Goal: Task Accomplishment & Management: Manage account settings

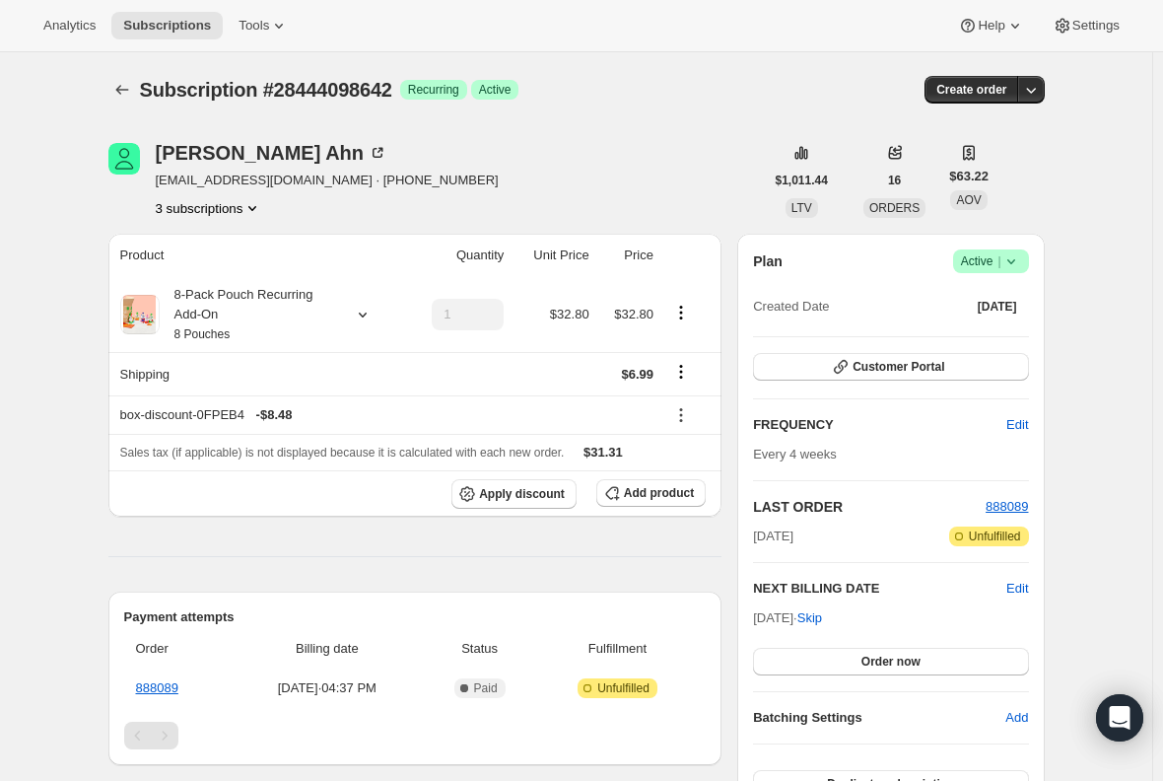
click at [228, 183] on span "bsveum4@gmail.com · +14802459027" at bounding box center [327, 181] width 343 height 20
click at [250, 183] on span "bsveum4@gmail.com · +14802459027" at bounding box center [327, 181] width 343 height 20
drag, startPoint x: 285, startPoint y: 184, endPoint x: 160, endPoint y: 184, distance: 125.2
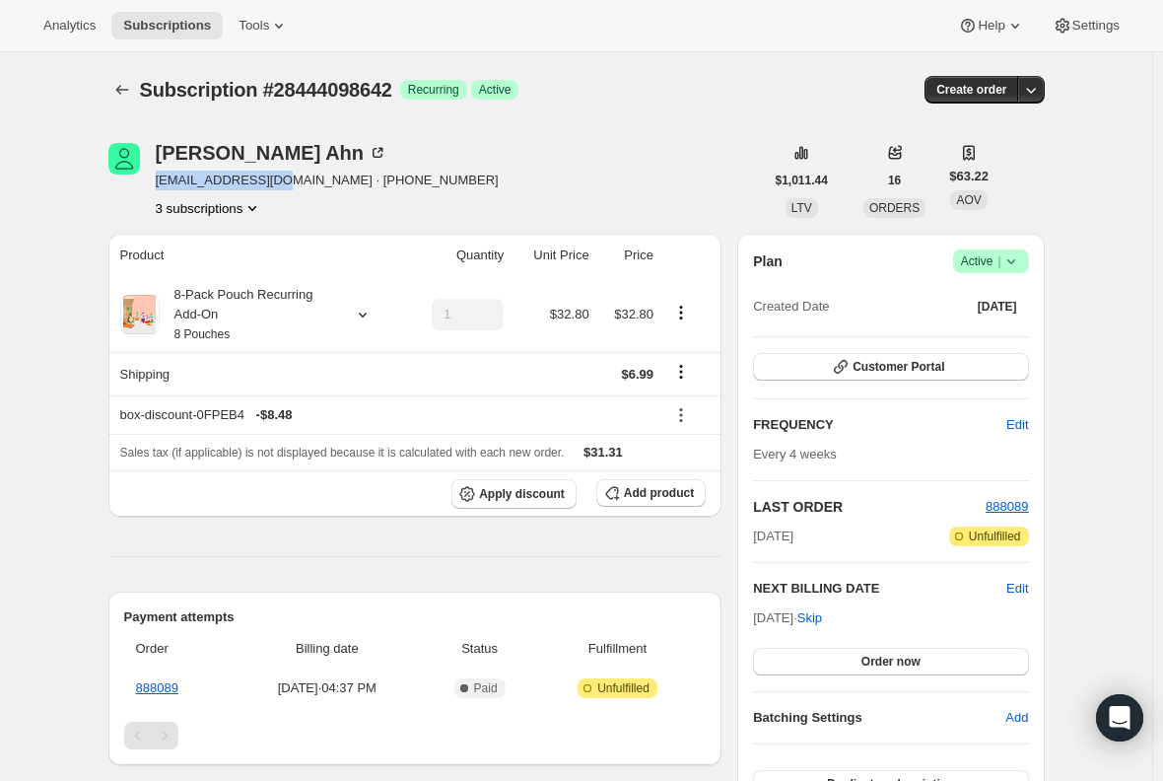
click at [160, 184] on span "bsveum4@gmail.com · +14802459027" at bounding box center [327, 181] width 343 height 20
copy span "bsveum4@gmail.com"
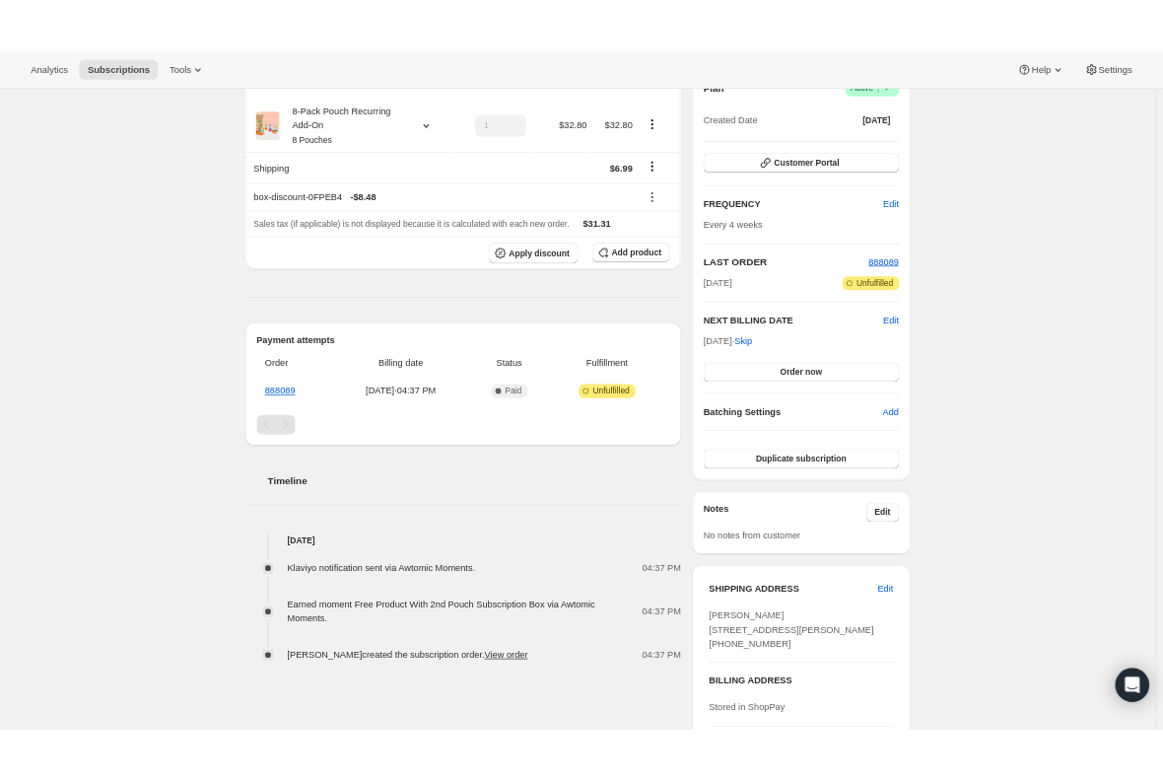
scroll to position [99, 0]
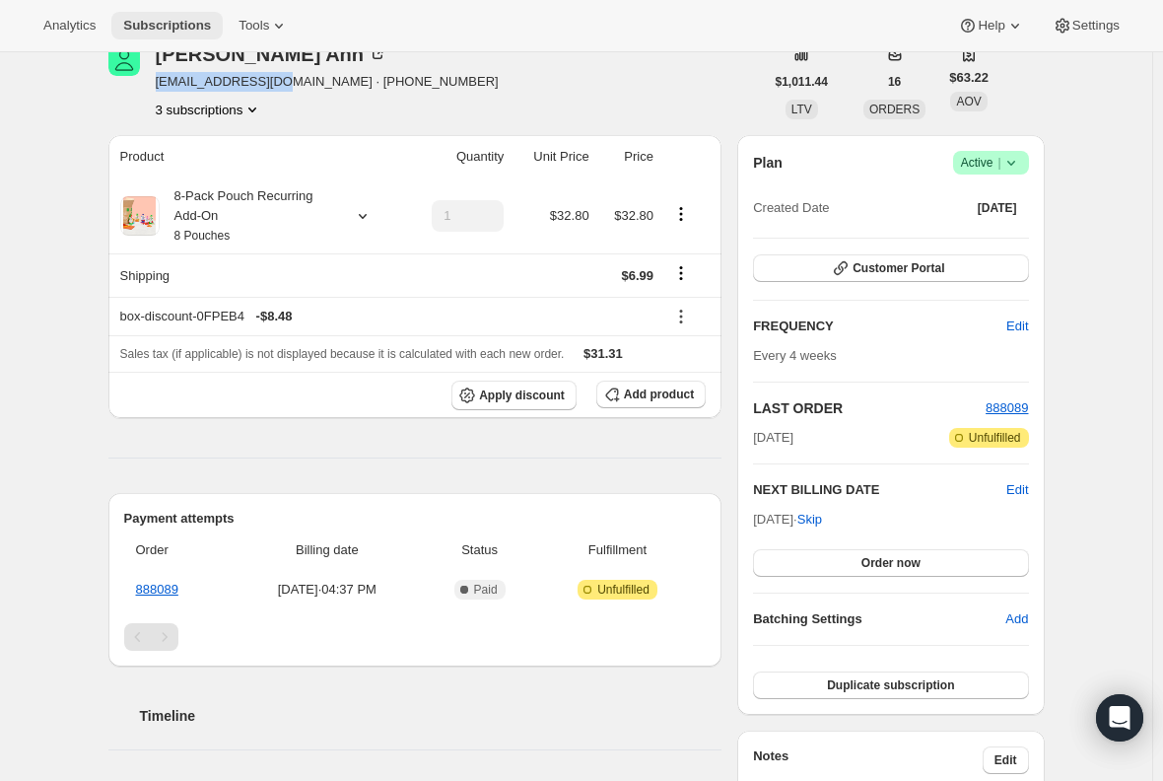
click at [161, 21] on span "Subscriptions" at bounding box center [167, 26] width 88 height 16
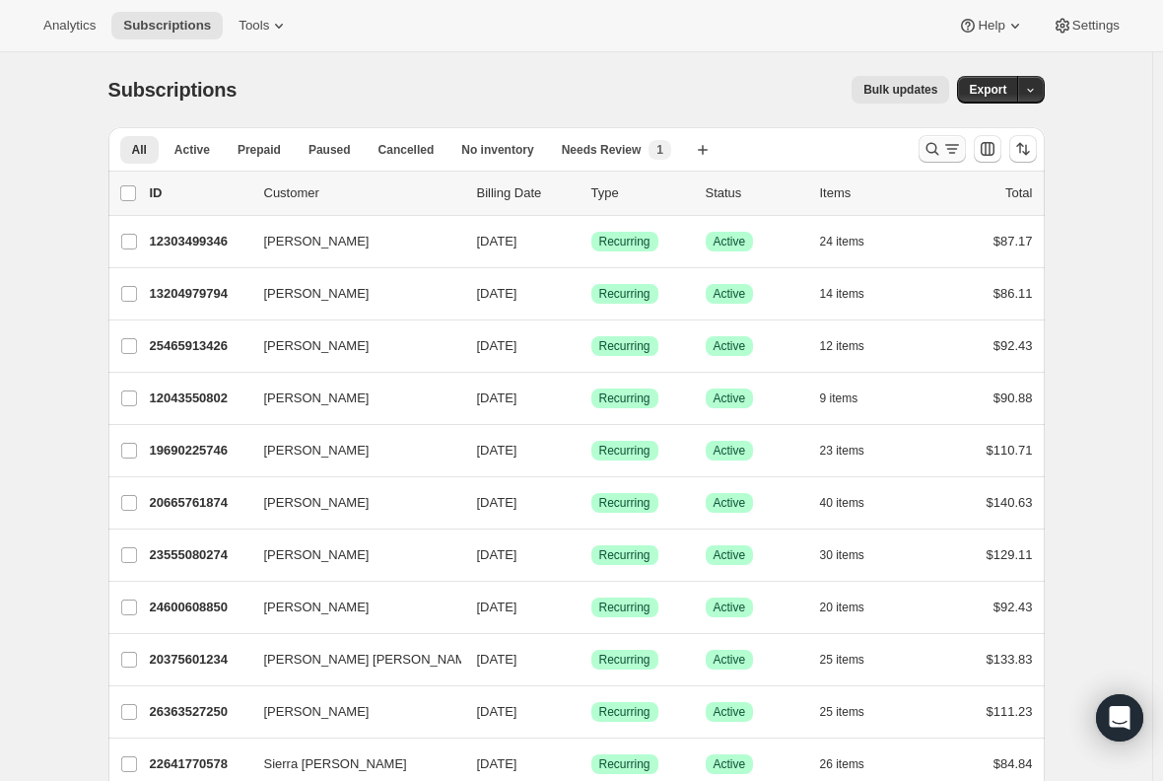
click at [936, 150] on icon "Search and filter results" at bounding box center [933, 149] width 20 height 20
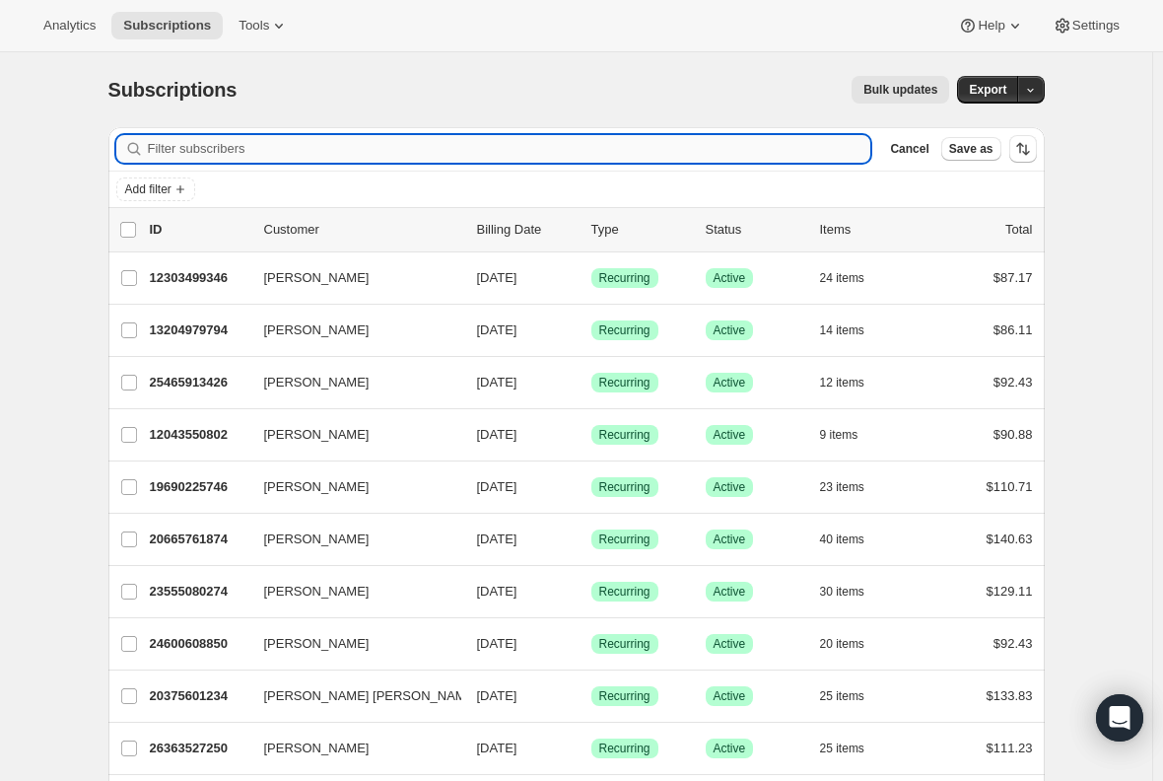
click at [287, 143] on input "Filter subscribers" at bounding box center [510, 149] width 724 height 28
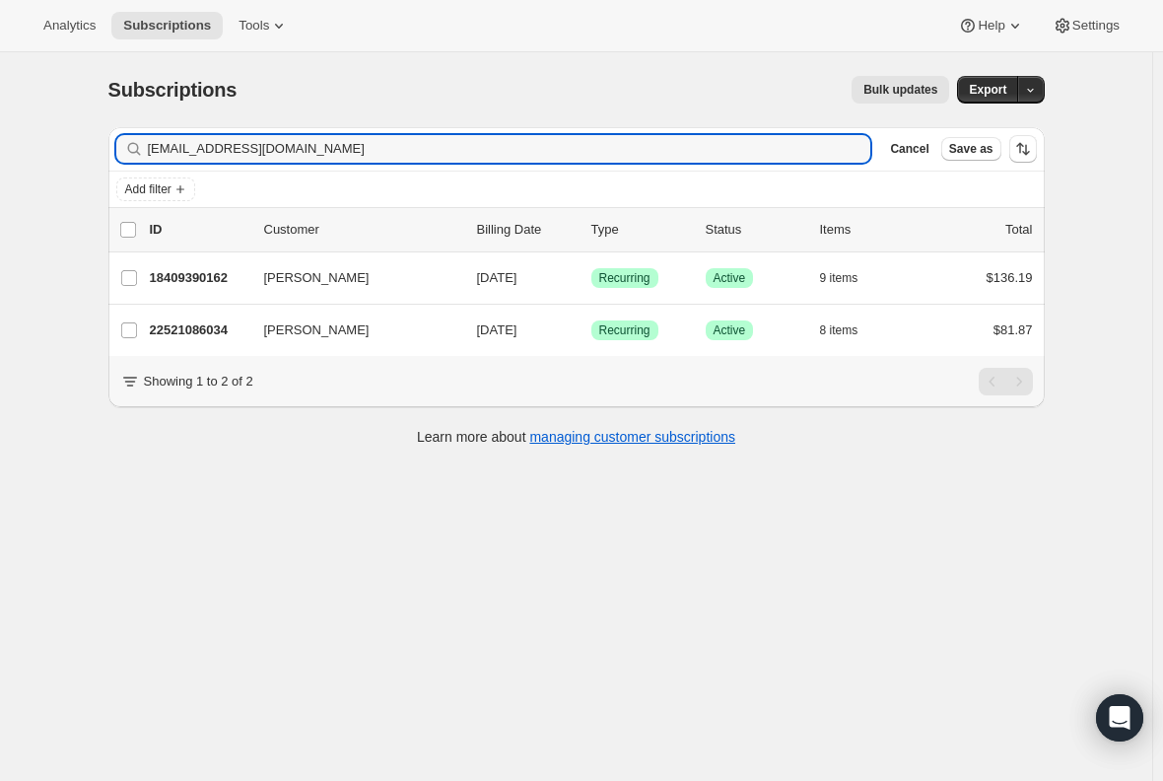
type input "kboles4@gmail.com"
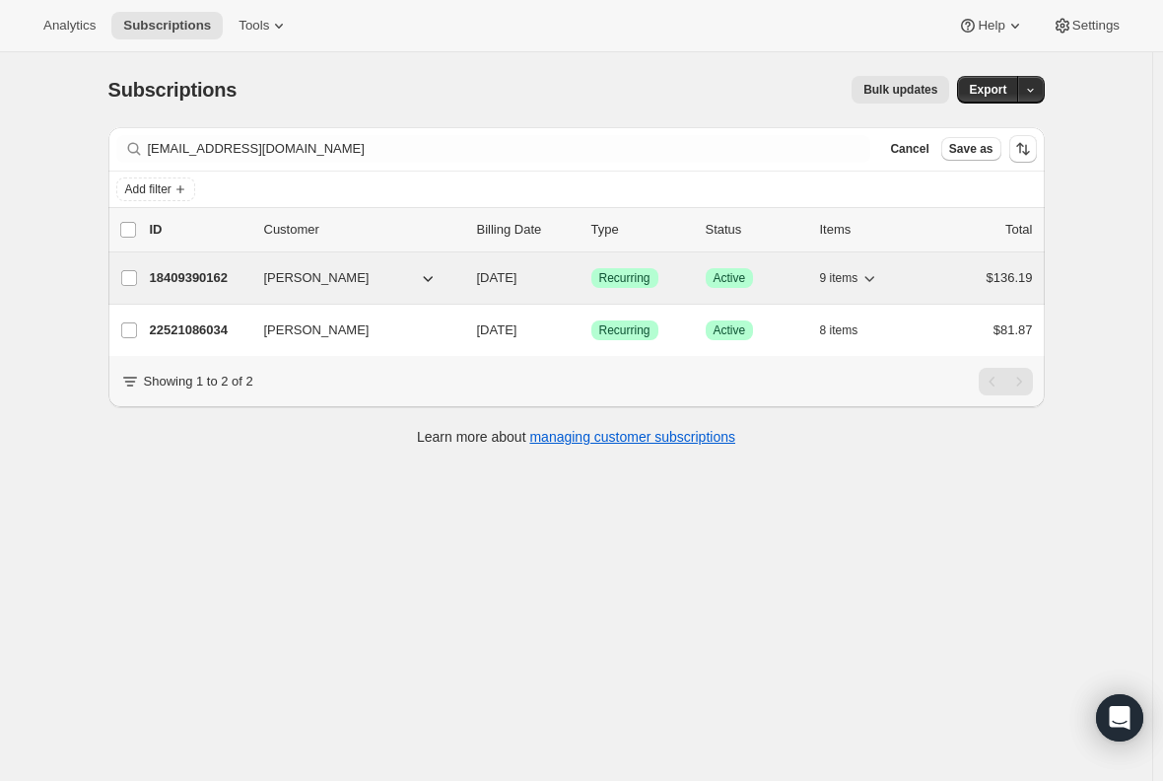
click at [200, 269] on p "18409390162" at bounding box center [199, 278] width 99 height 20
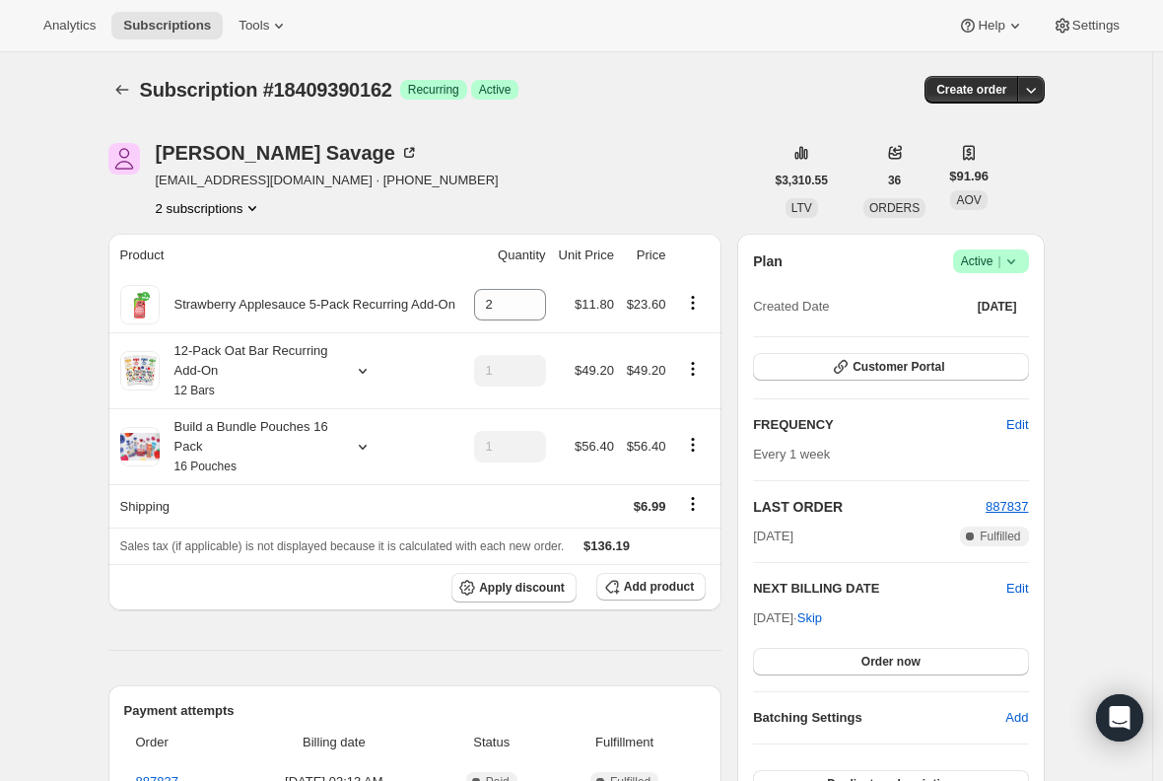
click at [214, 207] on button "2 subscriptions" at bounding box center [209, 208] width 107 height 20
click at [195, 277] on span "22521086034" at bounding box center [185, 278] width 79 height 15
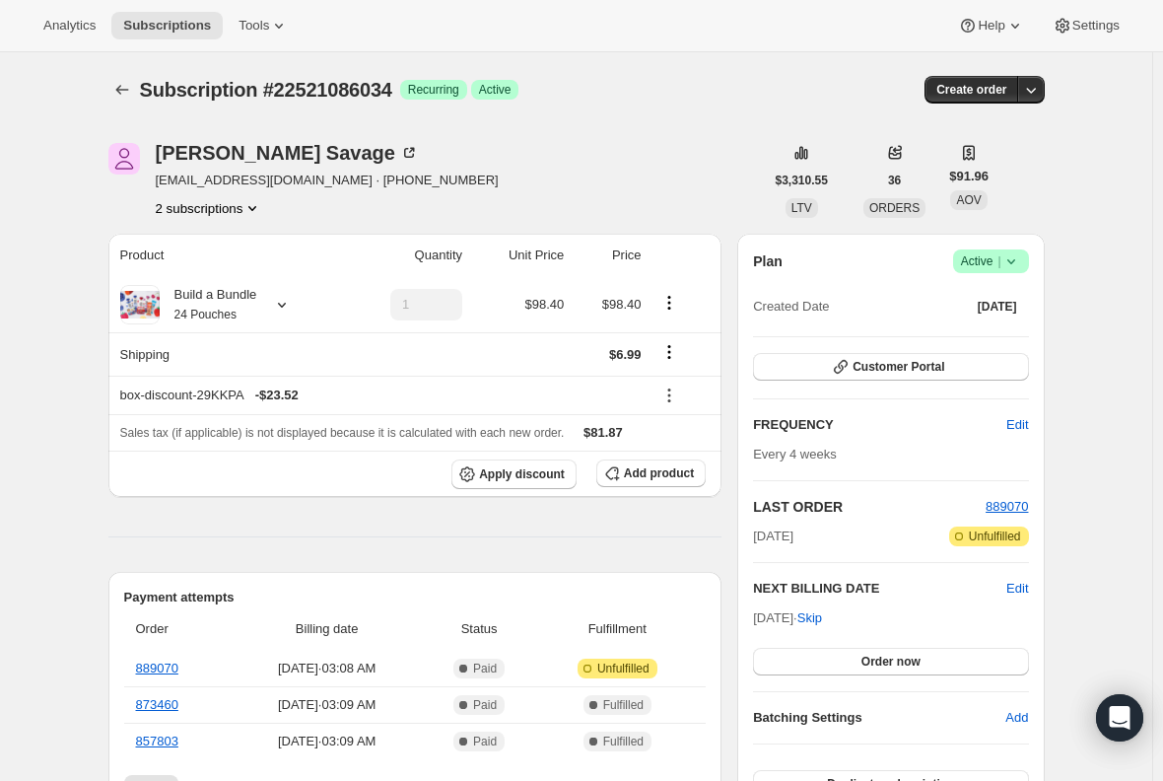
click at [317, 88] on span "Subscription #22521086034" at bounding box center [266, 90] width 252 height 22
drag, startPoint x: 317, startPoint y: 88, endPoint x: 258, endPoint y: 101, distance: 60.5
click at [258, 101] on span "Subscription #22521086034" at bounding box center [266, 90] width 252 height 22
drag, startPoint x: 393, startPoint y: 89, endPoint x: 220, endPoint y: 89, distance: 173.5
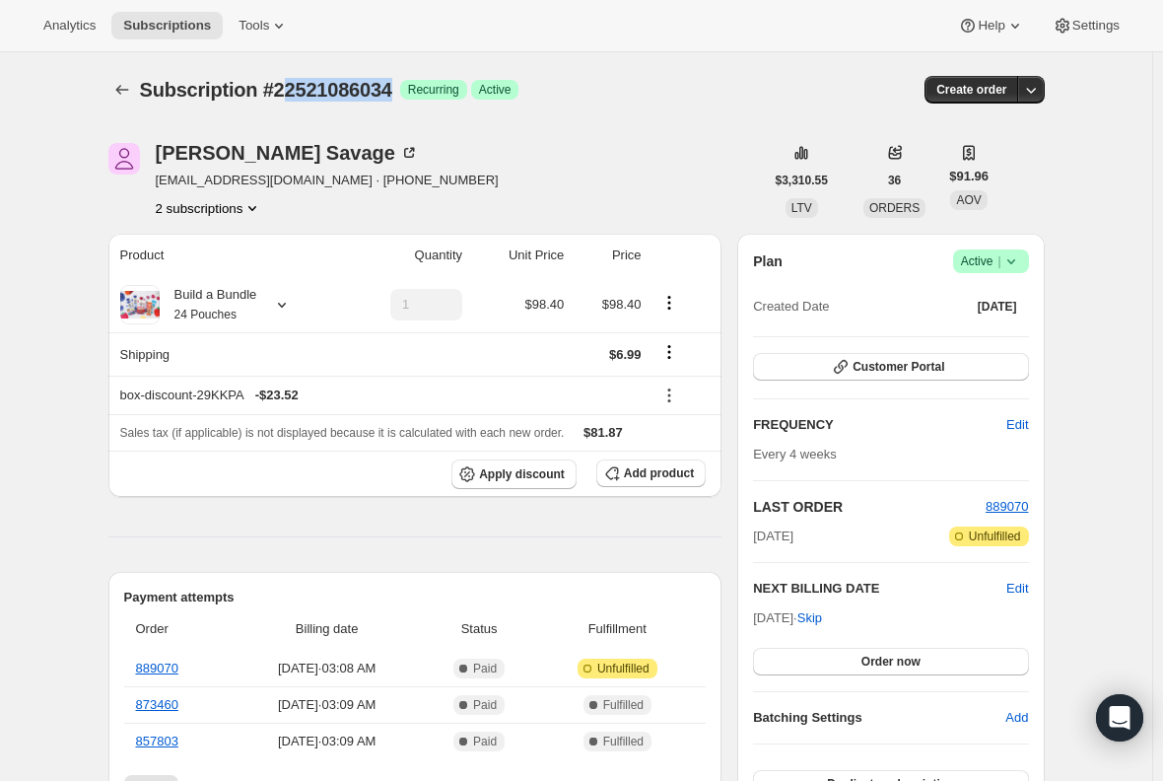
click at [230, 90] on span "Subscription #22521086034" at bounding box center [266, 90] width 252 height 22
drag, startPoint x: 220, startPoint y: 89, endPoint x: 244, endPoint y: 84, distance: 25.1
click at [244, 84] on span "Subscription #22521086034" at bounding box center [266, 90] width 252 height 22
click at [283, 101] on span "Subscription #22521086034" at bounding box center [266, 90] width 252 height 22
drag, startPoint x: 263, startPoint y: 88, endPoint x: 399, endPoint y: 96, distance: 136.3
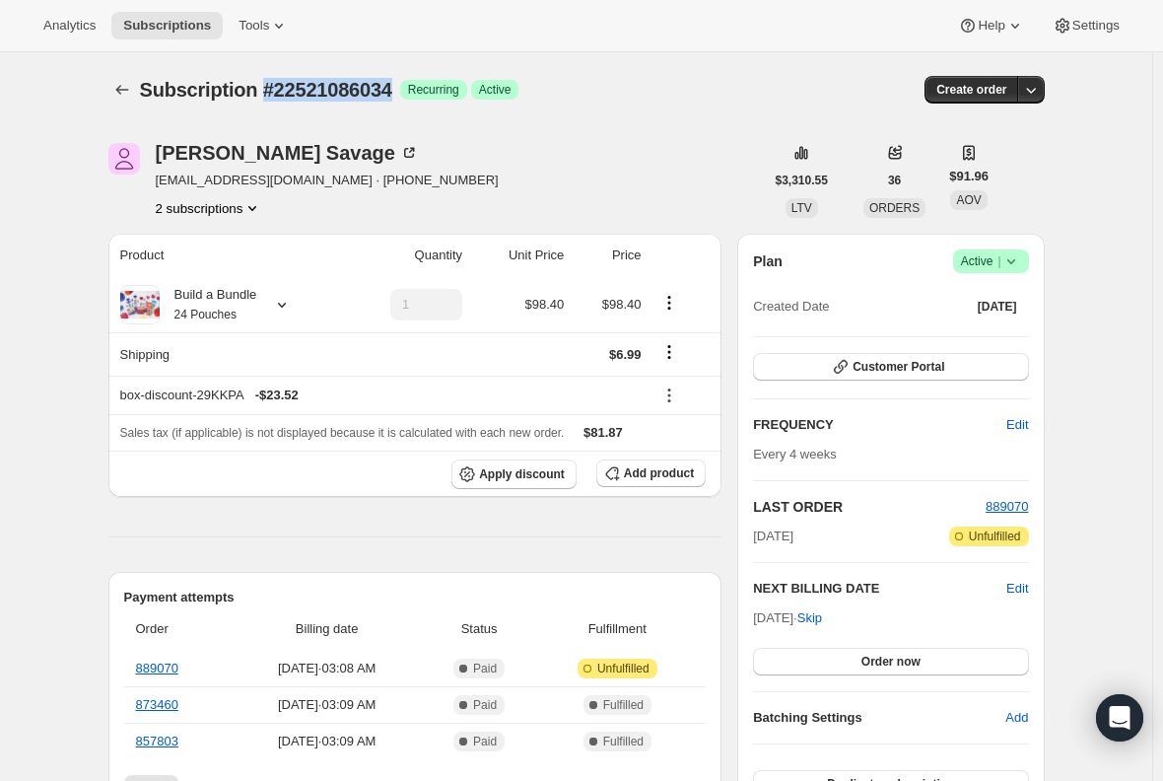
click at [399, 96] on div "Subscription #22521086034 Success Recurring Success Active" at bounding box center [425, 90] width 571 height 28
copy span "#22521086034"
click at [1013, 258] on icon at bounding box center [1012, 261] width 20 height 20
click at [985, 331] on span "Cancel subscription" at bounding box center [996, 333] width 111 height 15
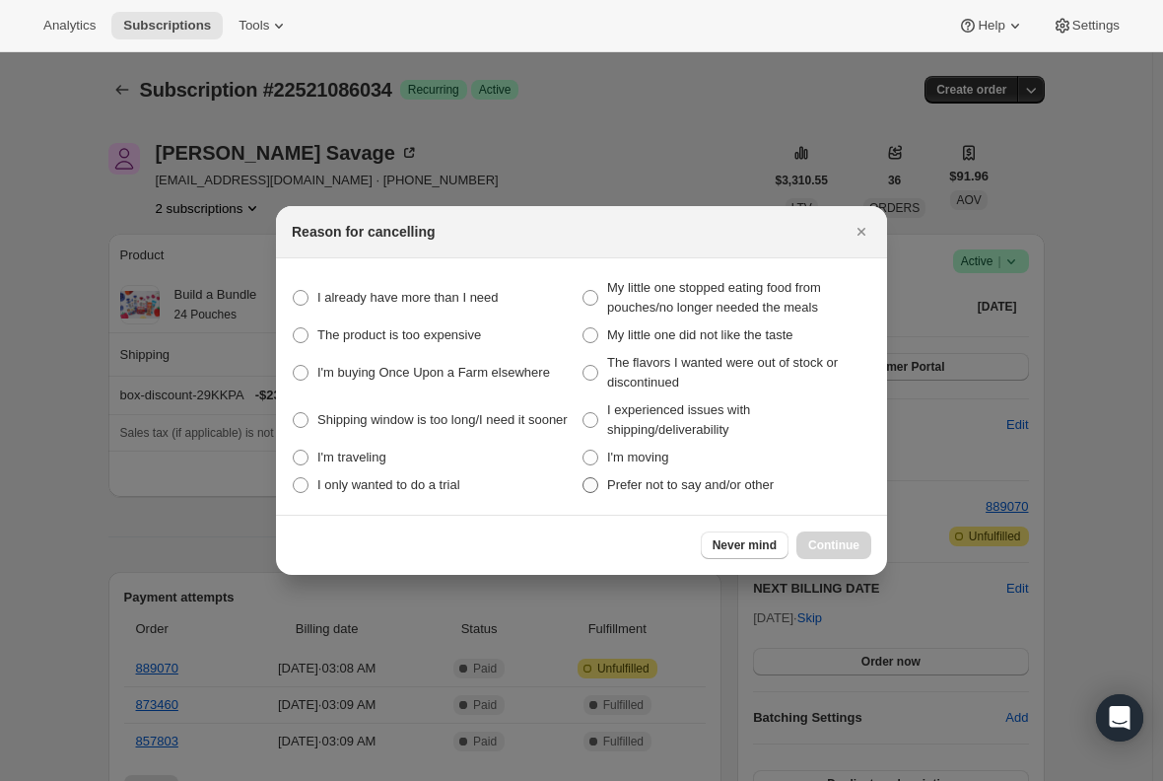
click at [599, 485] on label "Prefer not to say and/or other" at bounding box center [727, 485] width 290 height 28
click at [584, 478] on other "Prefer not to say and/or other" at bounding box center [583, 477] width 1 height 1
radio other "true"
click at [297, 298] on span ":rfm:" at bounding box center [301, 298] width 16 height 16
click at [294, 291] on need "I already have more than I need" at bounding box center [293, 290] width 1 height 1
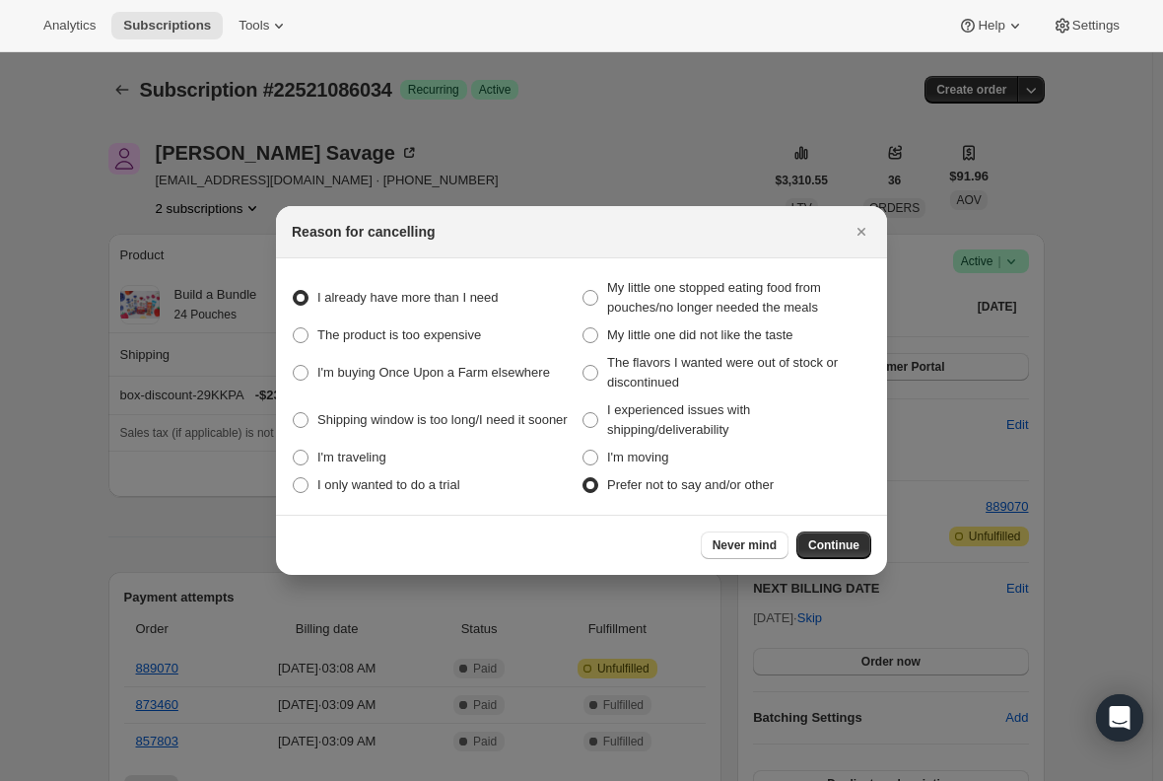
radio need "true"
radio other "false"
click at [841, 543] on span "Continue" at bounding box center [833, 545] width 51 height 16
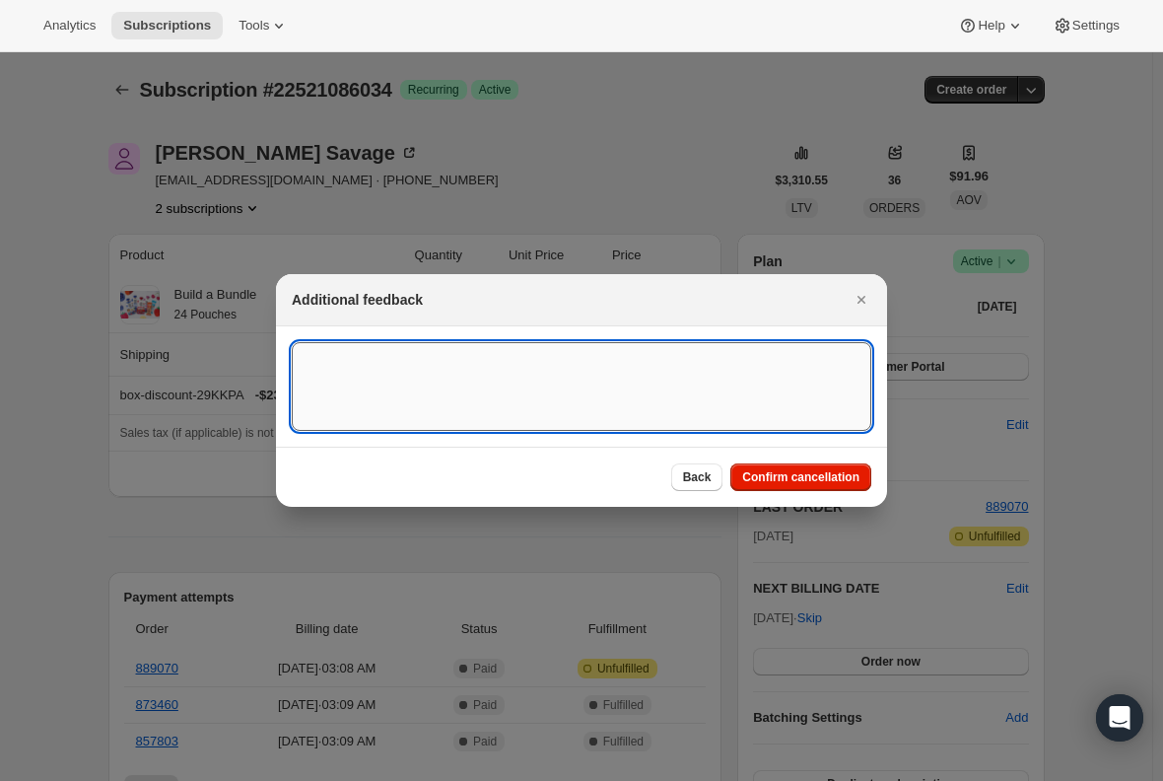
click at [422, 356] on textarea ":rfm:" at bounding box center [582, 386] width 580 height 89
type textarea "f"
type textarea "Canceled per req. Have another sub that processes every 1 week."
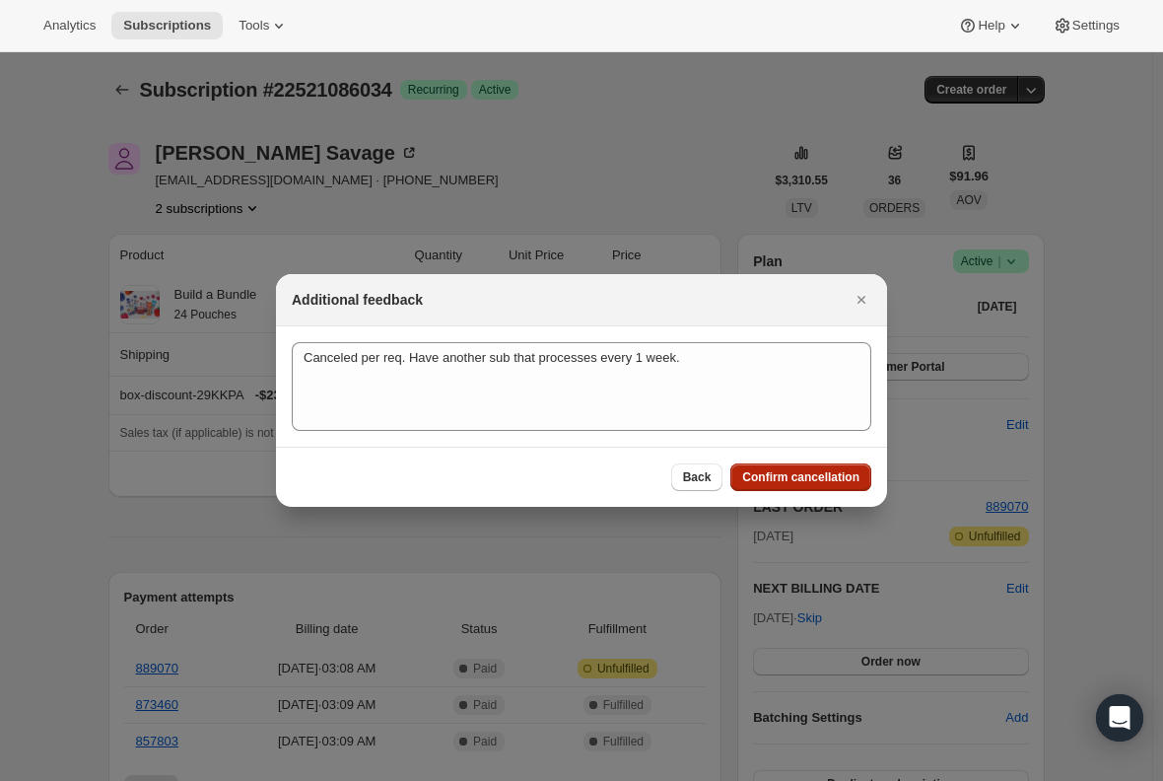
click at [771, 473] on span "Confirm cancellation" at bounding box center [800, 477] width 117 height 16
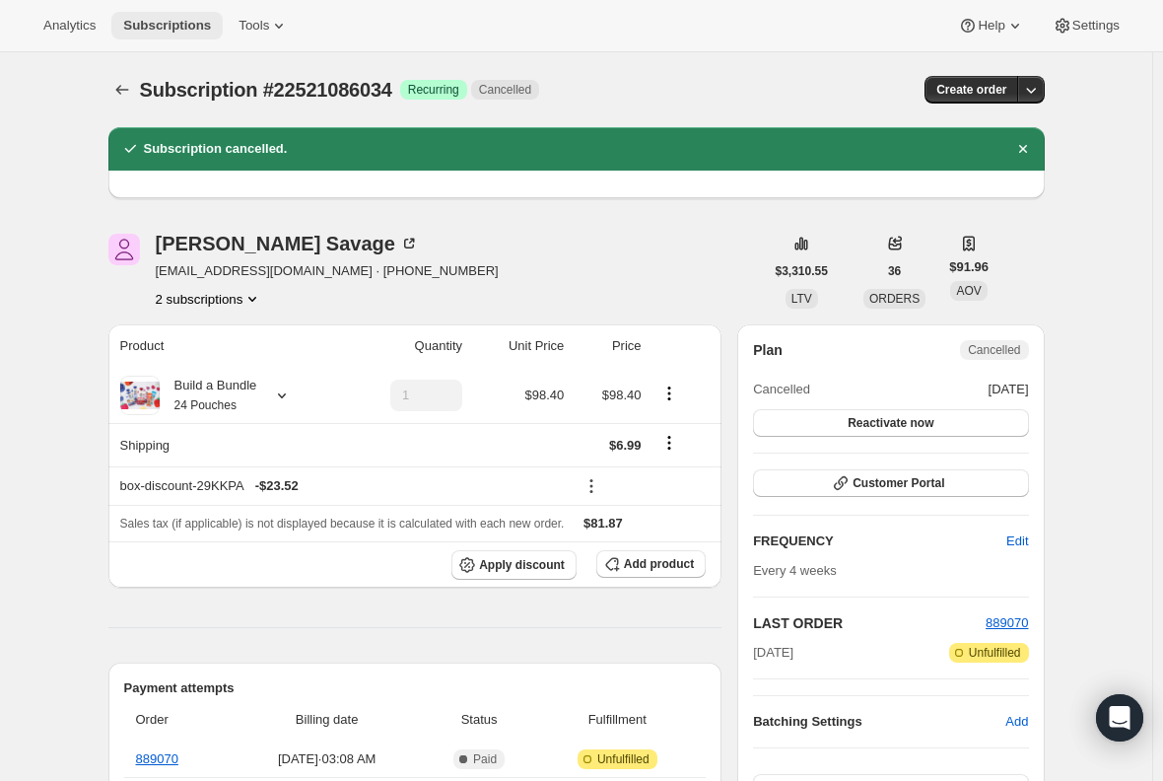
click at [169, 28] on span "Subscriptions" at bounding box center [167, 26] width 88 height 16
